Goal: Task Accomplishment & Management: Complete application form

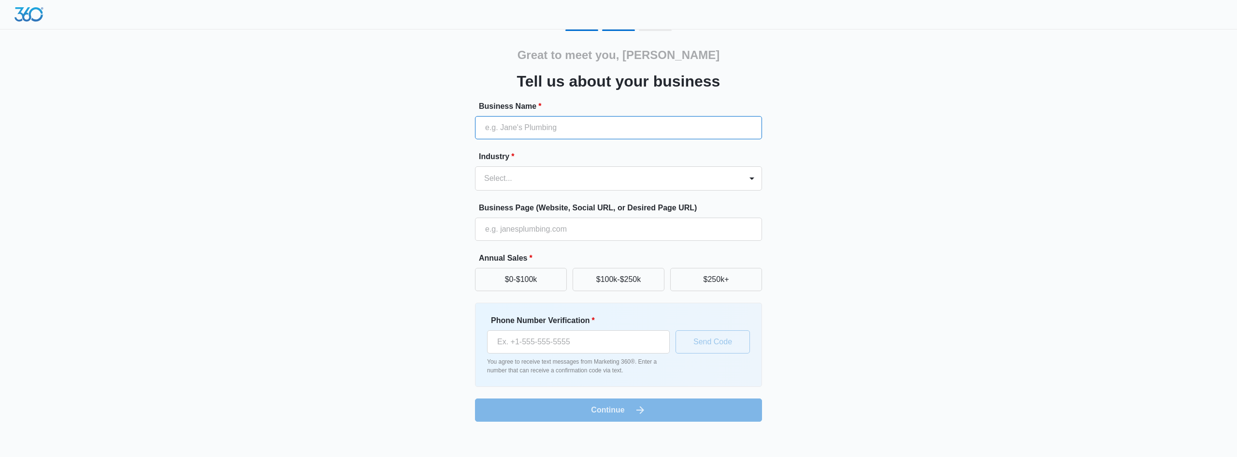
click at [526, 123] on input "Business Name *" at bounding box center [618, 127] width 287 height 23
type input "[PERSON_NAME] Studio"
click at [758, 180] on div at bounding box center [751, 178] width 15 height 15
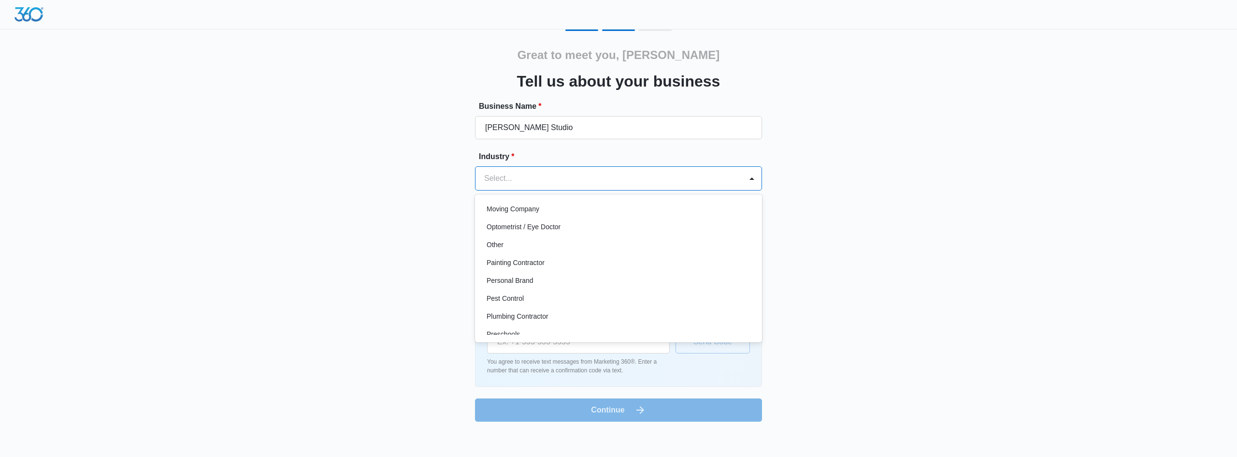
scroll to position [533, 0]
click at [591, 250] on div "Other" at bounding box center [618, 252] width 262 height 10
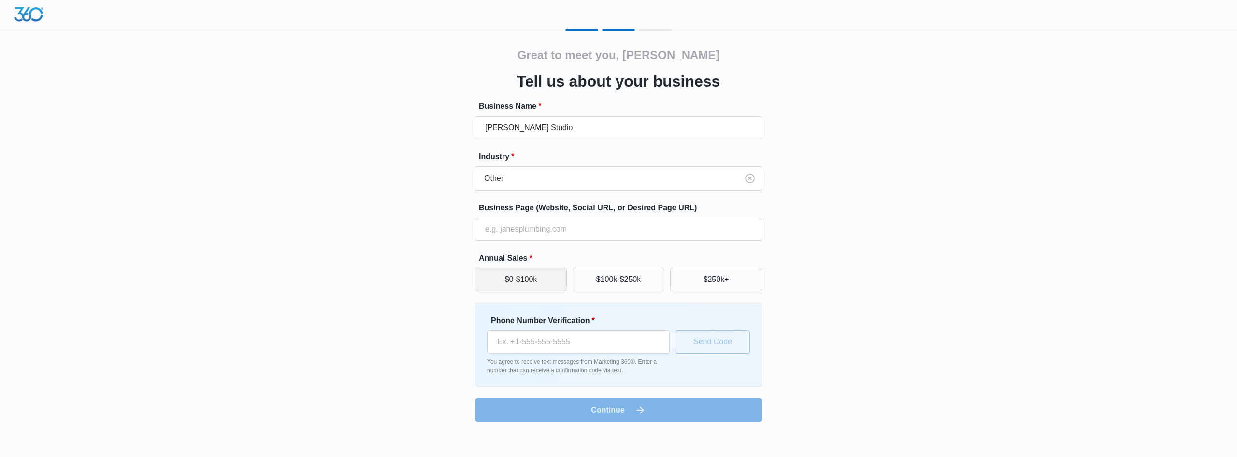
click at [539, 278] on button "$0-$100k" at bounding box center [521, 279] width 92 height 23
drag, startPoint x: 519, startPoint y: 344, endPoint x: 549, endPoint y: 341, distance: 31.1
click at [519, 343] on input "Phone Number Verification *" at bounding box center [578, 341] width 183 height 23
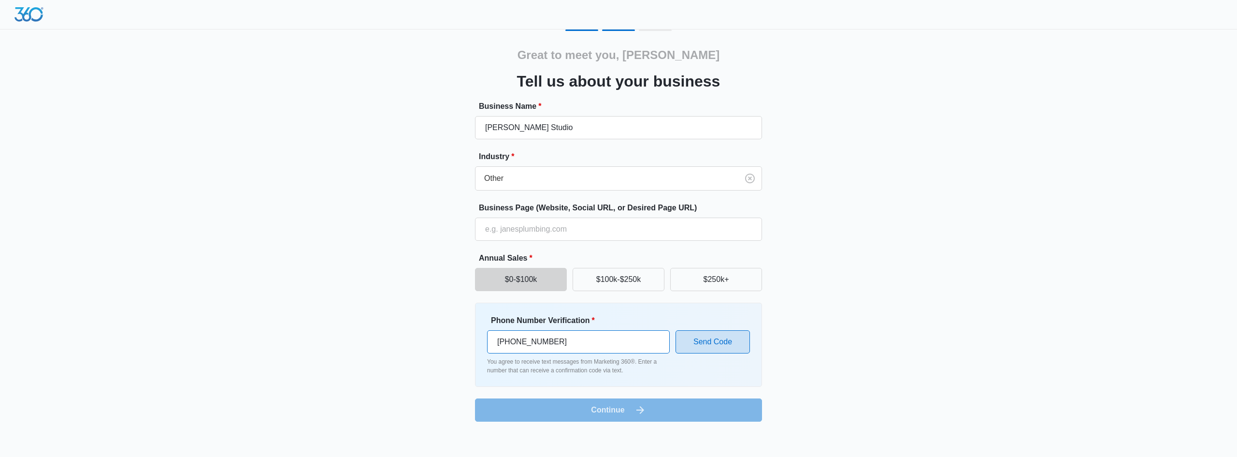
type input "[PHONE_NUMBER]"
click at [732, 342] on button "Send Code" at bounding box center [713, 341] width 74 height 23
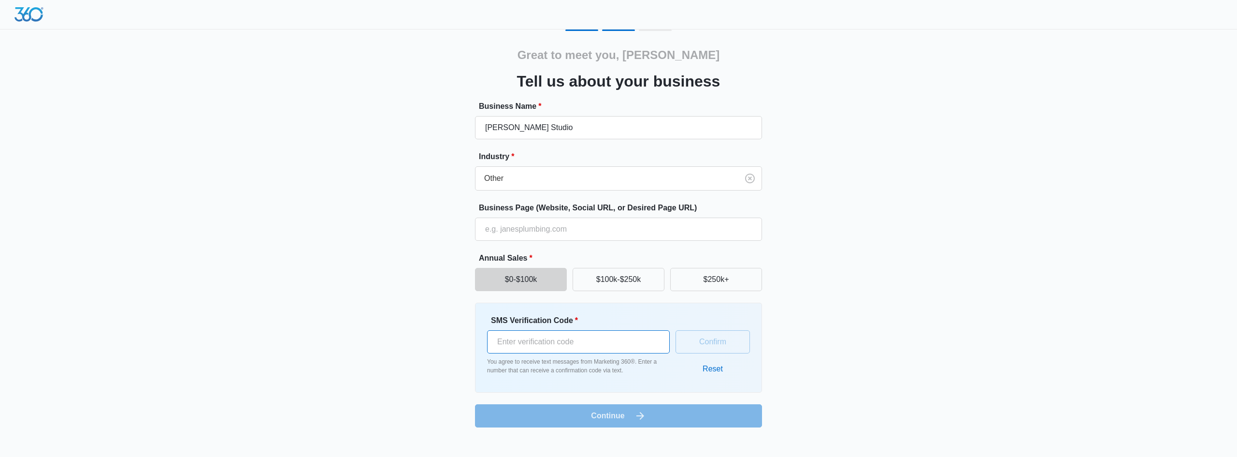
click at [548, 345] on input "SMS Verification Code *" at bounding box center [578, 341] width 183 height 23
type input "388988"
click at [573, 420] on form "Business Name * [PERSON_NAME] Studio Industry * Other Business Page (Website, S…" at bounding box center [618, 264] width 287 height 327
click at [704, 342] on button "Confirm" at bounding box center [713, 341] width 74 height 23
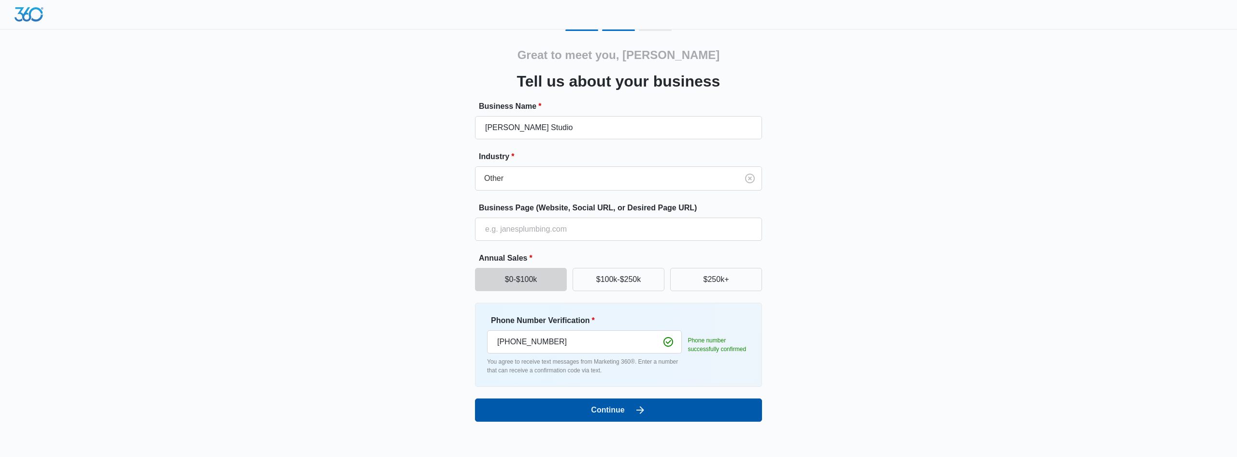
click at [649, 412] on button "Continue" at bounding box center [618, 409] width 287 height 23
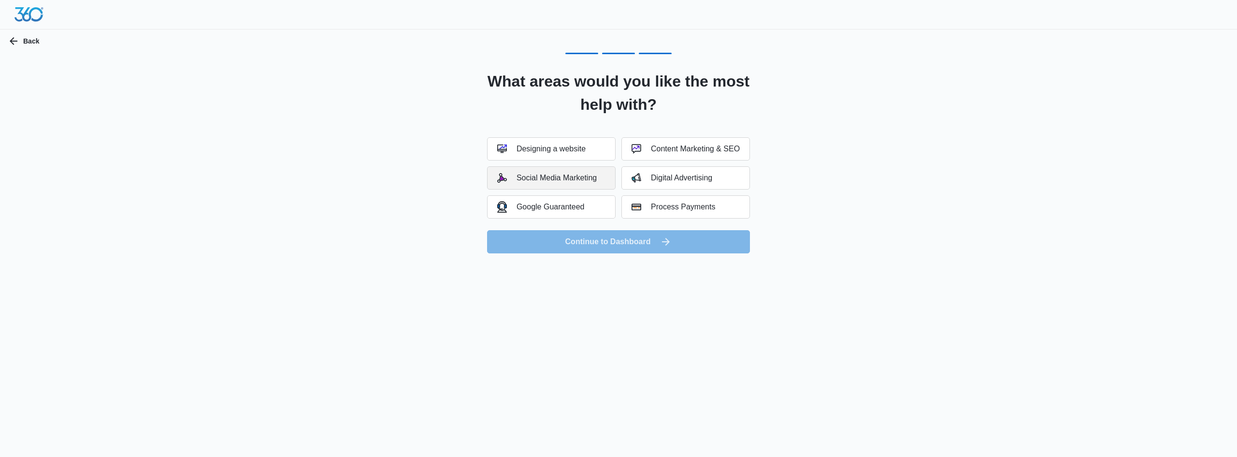
click at [571, 168] on button "Social Media Marketing" at bounding box center [551, 177] width 129 height 23
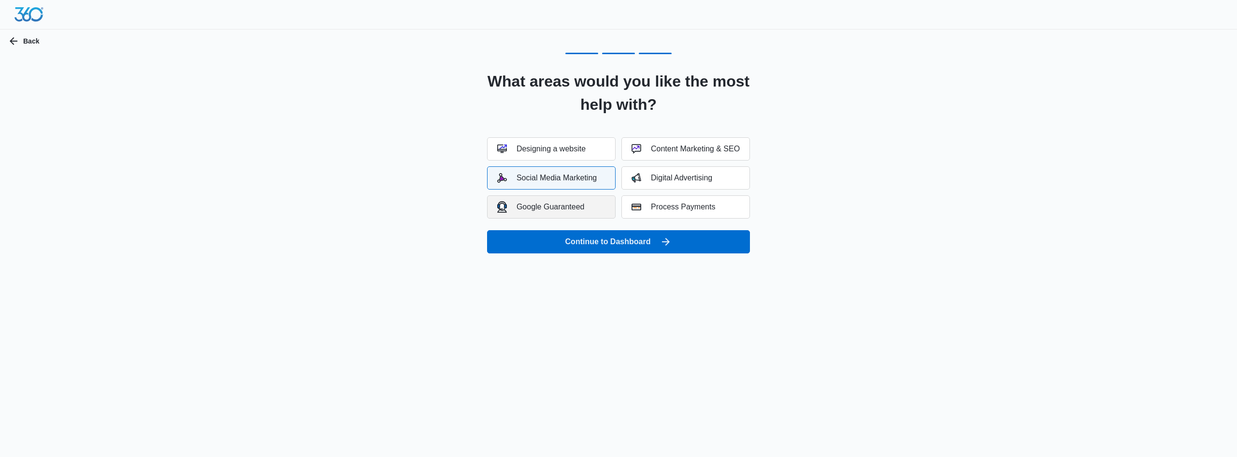
click at [565, 206] on div "Google Guaranteed" at bounding box center [540, 206] width 87 height 11
click at [603, 202] on button "Google Guaranteed" at bounding box center [551, 206] width 129 height 23
click at [661, 176] on div "Digital Advertising" at bounding box center [672, 178] width 81 height 10
click at [680, 144] on div "Content Marketing & SEO" at bounding box center [686, 149] width 108 height 10
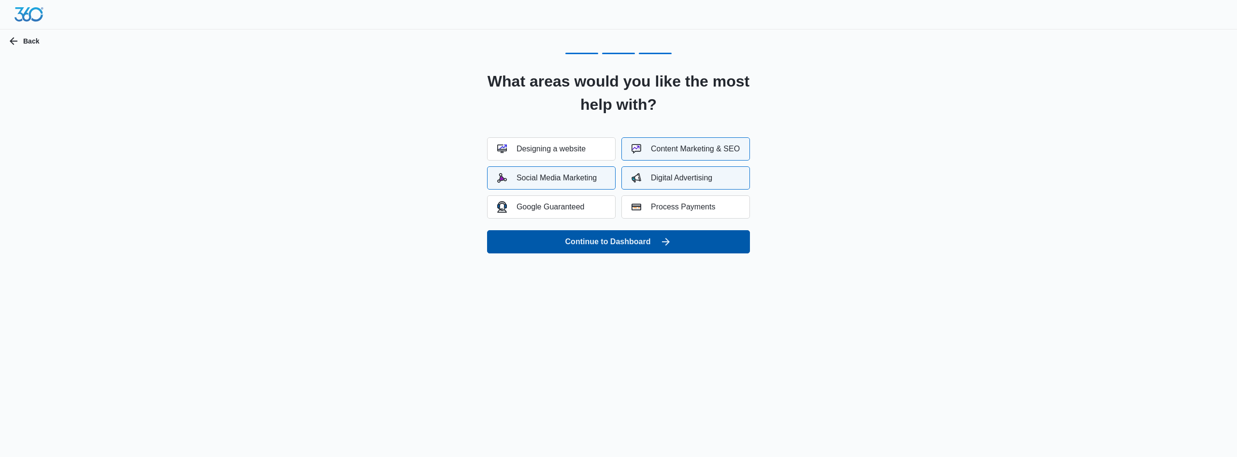
click at [580, 240] on button "Continue to Dashboard" at bounding box center [618, 241] width 263 height 23
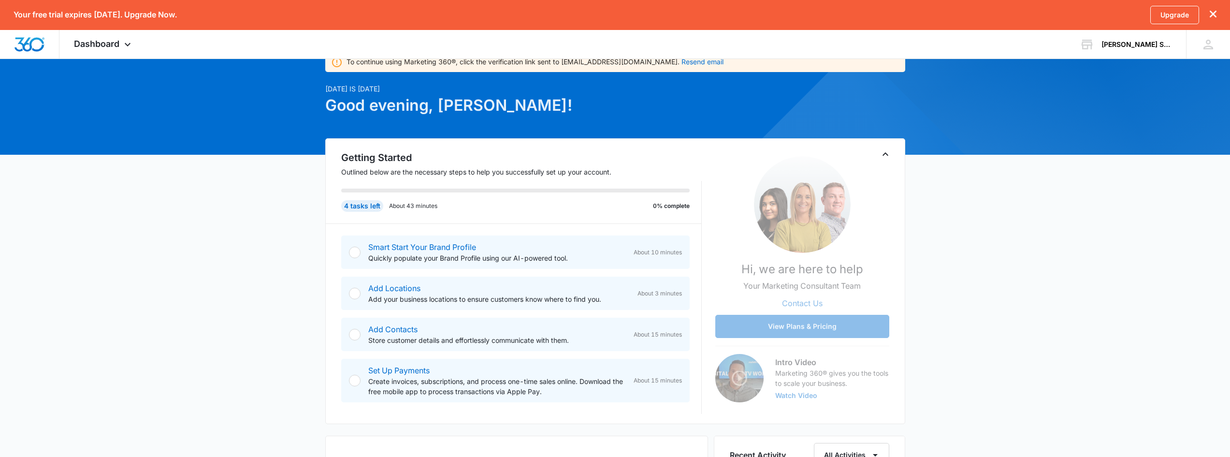
scroll to position [97, 0]
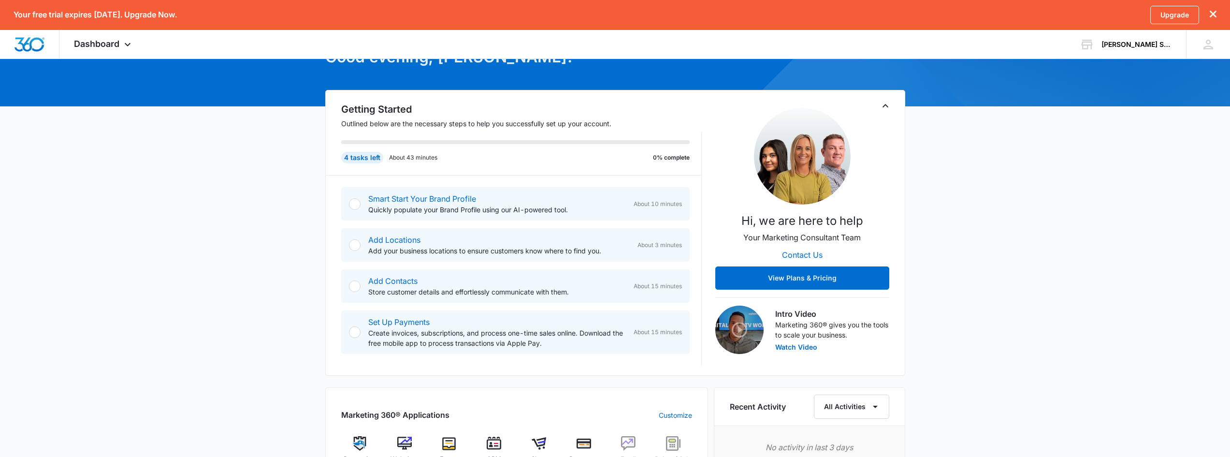
click at [356, 205] on div at bounding box center [355, 204] width 12 height 12
click at [799, 274] on button "View Plans & Pricing" at bounding box center [802, 277] width 174 height 23
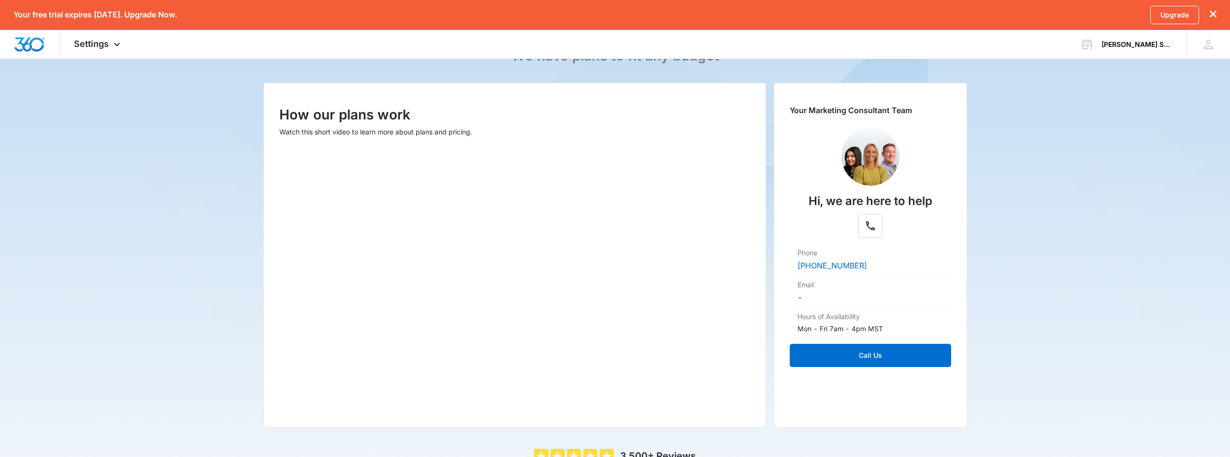
scroll to position [145, 0]
